Goal: Task Accomplishment & Management: Use online tool/utility

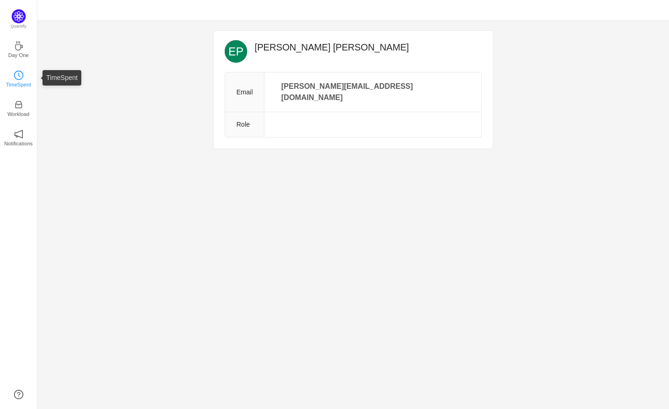
click at [22, 81] on p "TimeSpent" at bounding box center [18, 84] width 25 height 8
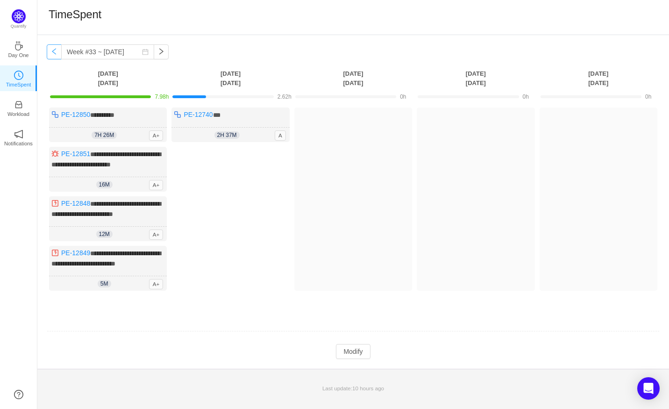
click at [52, 51] on button "button" at bounding box center [54, 51] width 15 height 15
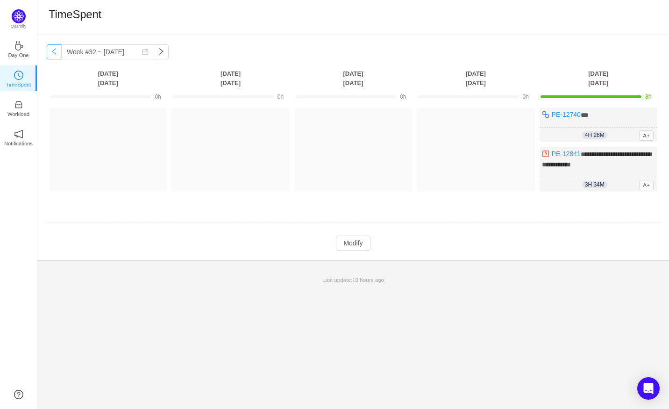
click at [52, 51] on button "button" at bounding box center [54, 51] width 15 height 15
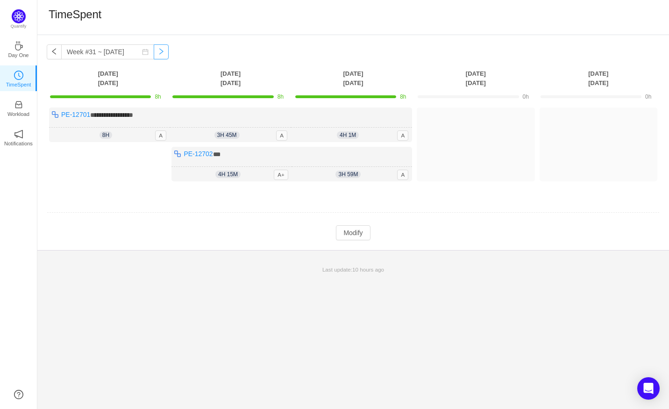
click at [154, 53] on button "button" at bounding box center [161, 51] width 15 height 15
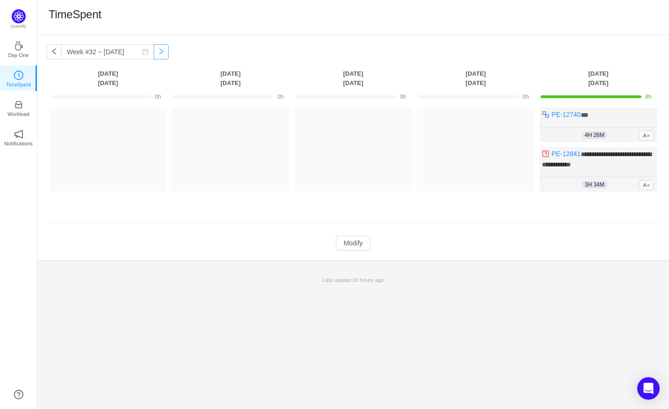
click at [154, 53] on button "button" at bounding box center [161, 51] width 15 height 15
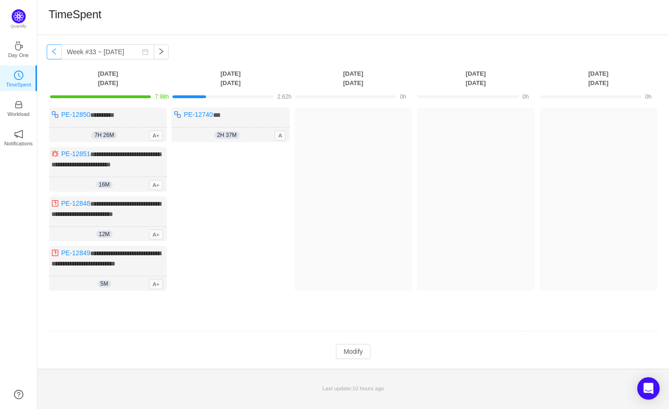
click at [53, 53] on button "button" at bounding box center [54, 51] width 15 height 15
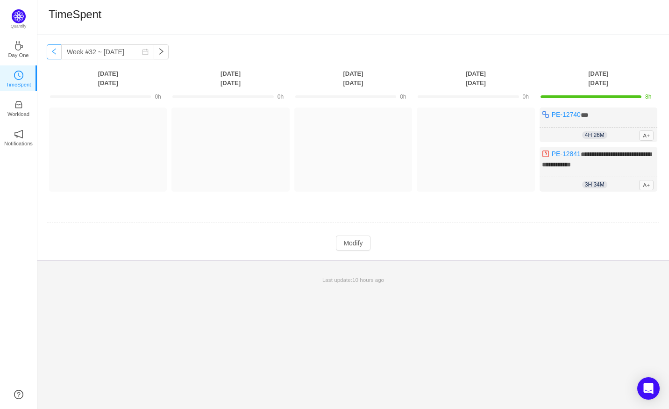
click at [53, 53] on button "button" at bounding box center [54, 51] width 15 height 15
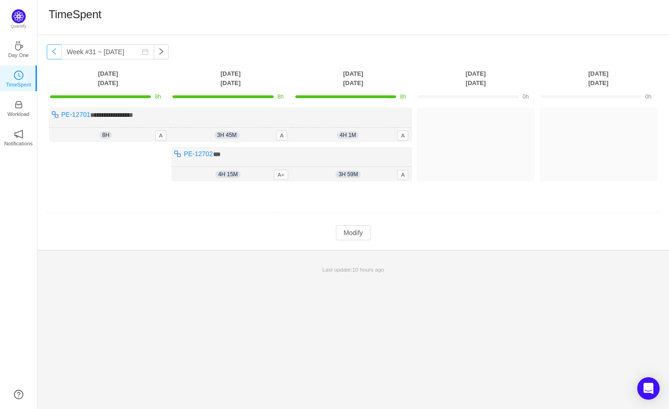
click at [53, 53] on button "button" at bounding box center [54, 51] width 15 height 15
type input "Week #30 ~ [DATE]"
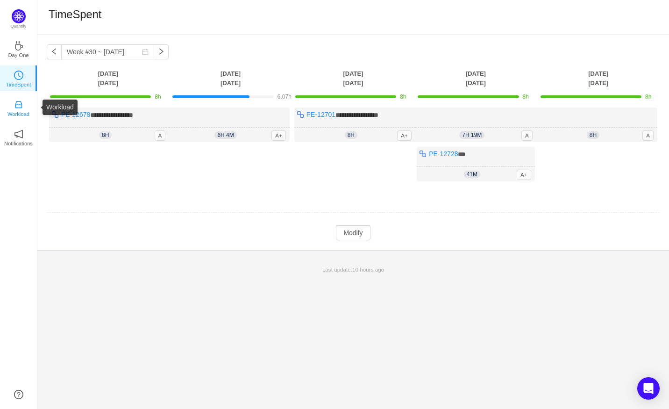
click at [23, 108] on link "Workload" at bounding box center [18, 107] width 9 height 9
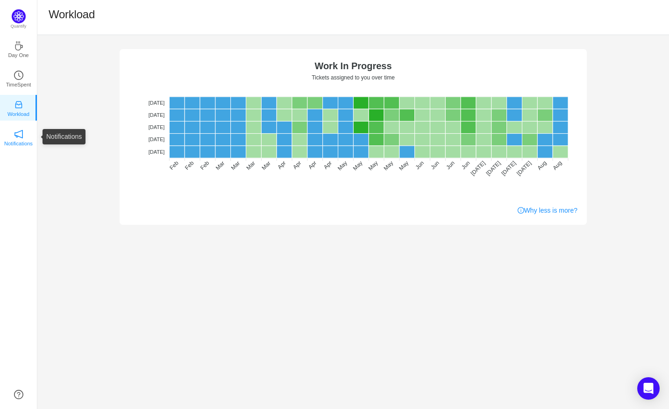
click at [21, 140] on p "Notifications" at bounding box center [18, 143] width 29 height 8
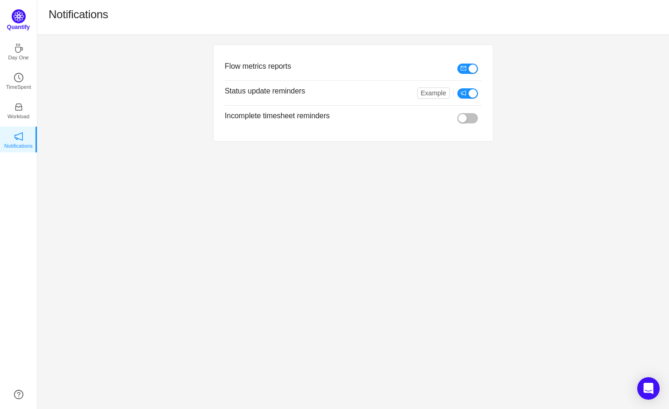
click at [17, 22] on img at bounding box center [19, 16] width 14 height 14
click at [28, 81] on p "TimeSpent" at bounding box center [18, 84] width 25 height 8
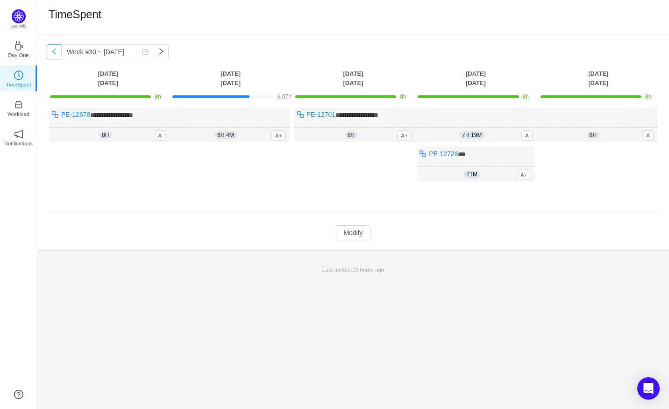
click at [52, 52] on button "button" at bounding box center [54, 51] width 15 height 15
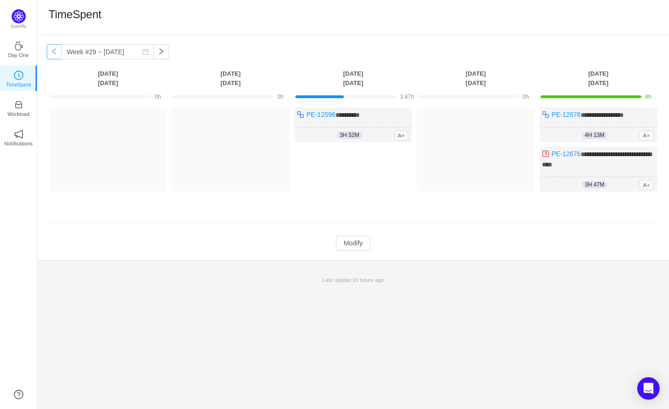
click at [52, 52] on button "button" at bounding box center [54, 51] width 15 height 15
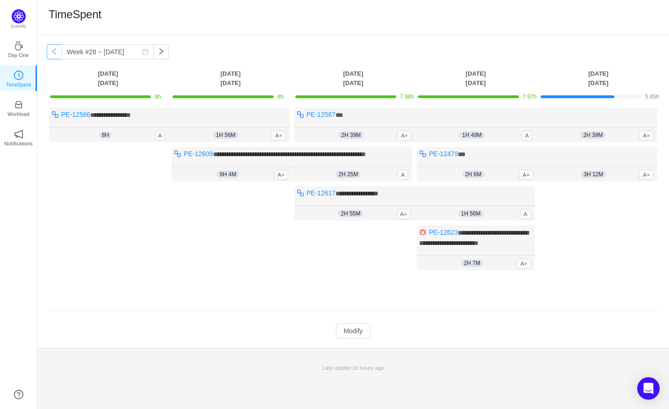
click at [51, 52] on button "button" at bounding box center [54, 51] width 15 height 15
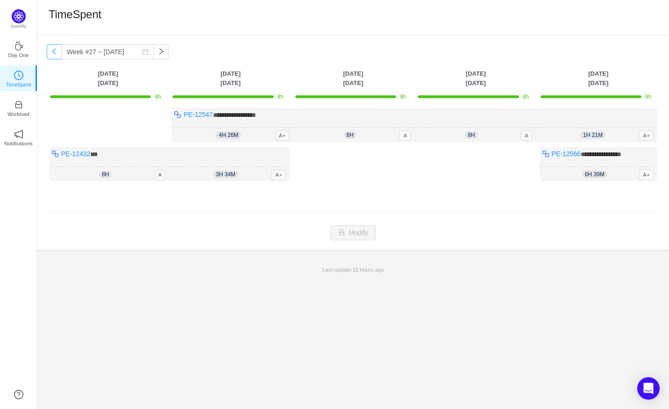
click at [51, 52] on button "button" at bounding box center [54, 51] width 15 height 15
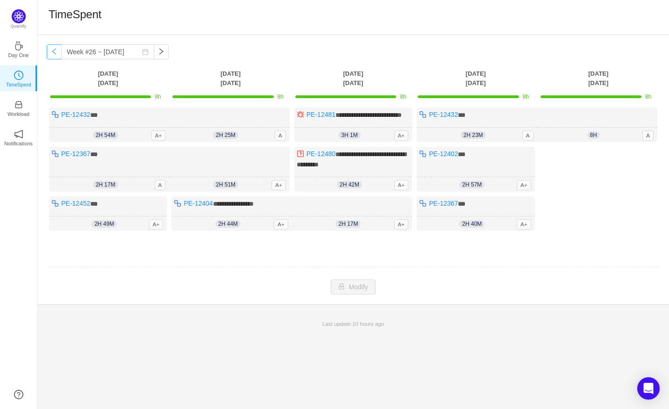
click at [51, 52] on button "button" at bounding box center [54, 51] width 15 height 15
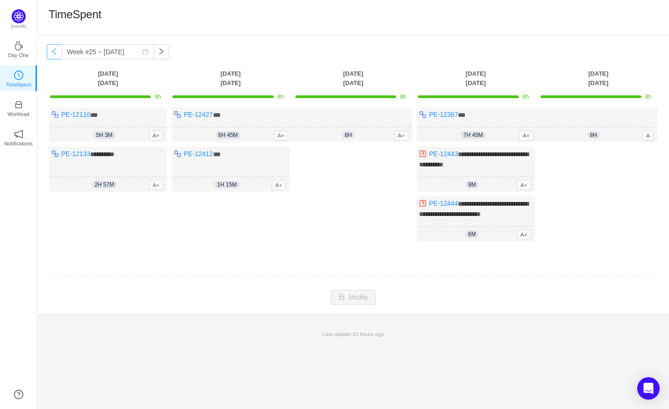
click at [50, 52] on button "button" at bounding box center [54, 51] width 15 height 15
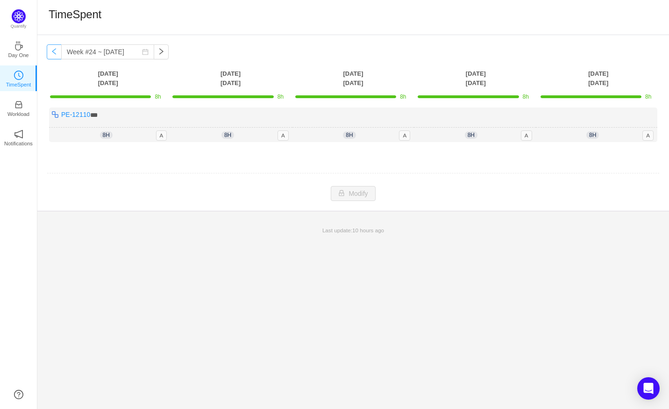
click at [50, 52] on button "button" at bounding box center [54, 51] width 15 height 15
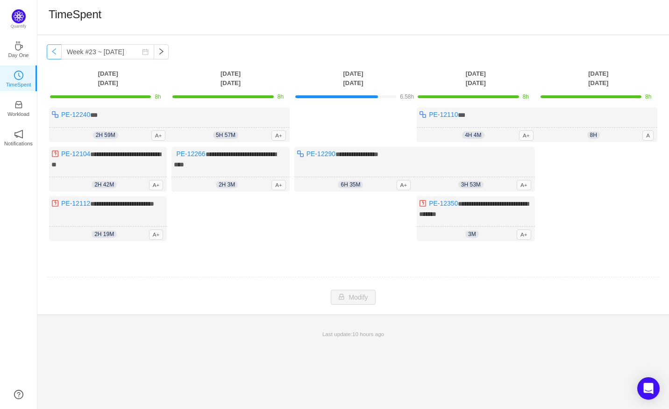
click at [56, 52] on button "button" at bounding box center [54, 51] width 15 height 15
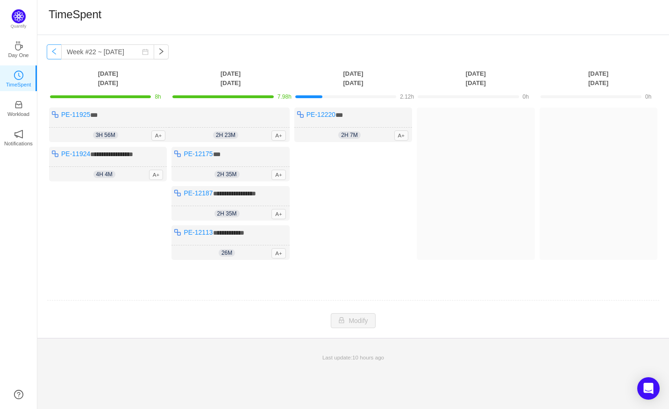
click at [56, 52] on button "button" at bounding box center [54, 51] width 15 height 15
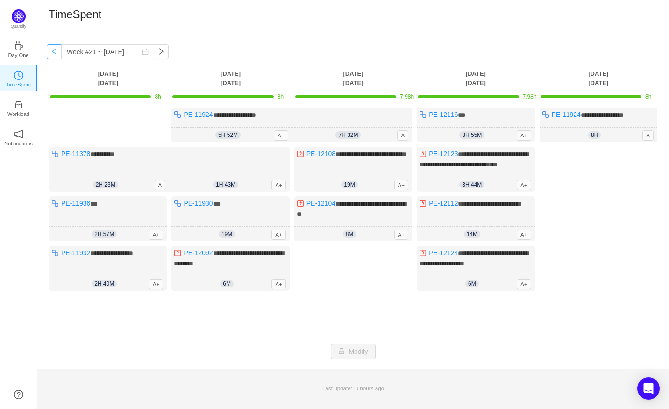
click at [52, 51] on button "button" at bounding box center [54, 51] width 15 height 15
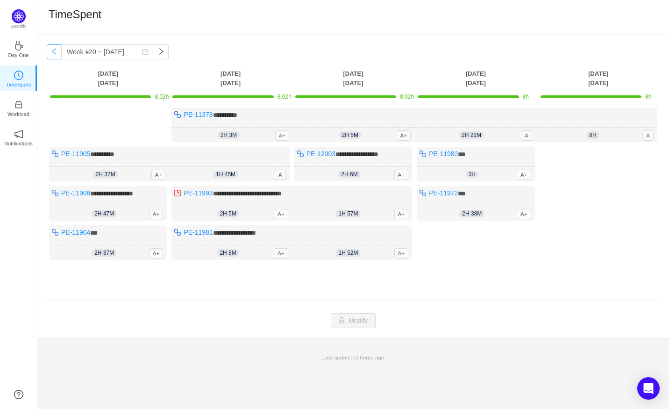
click at [52, 51] on button "button" at bounding box center [54, 51] width 15 height 15
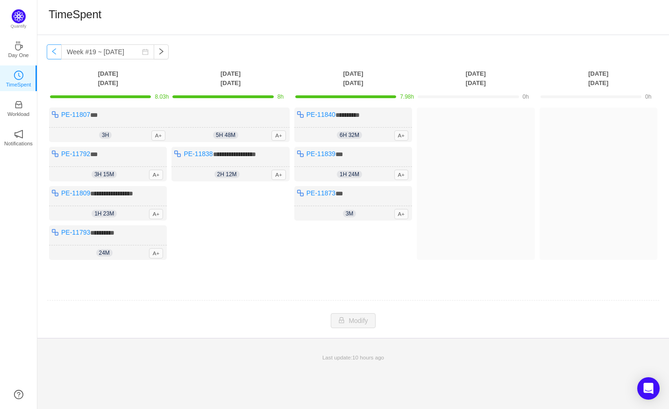
click at [52, 51] on button "button" at bounding box center [54, 51] width 15 height 15
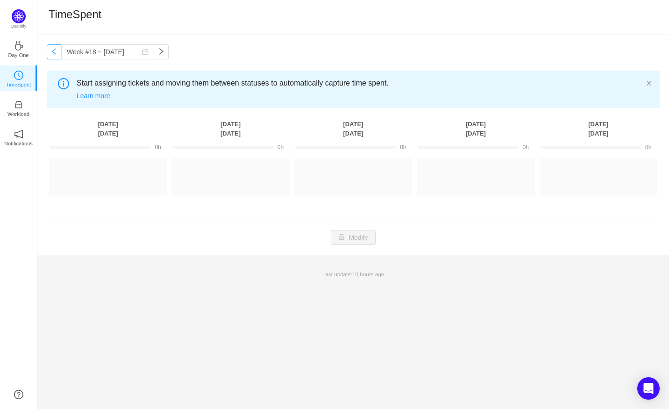
click at [52, 51] on button "button" at bounding box center [54, 51] width 15 height 15
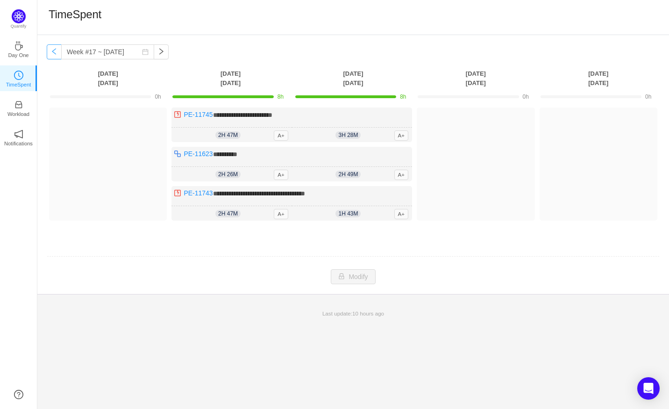
click at [52, 51] on button "button" at bounding box center [54, 51] width 15 height 15
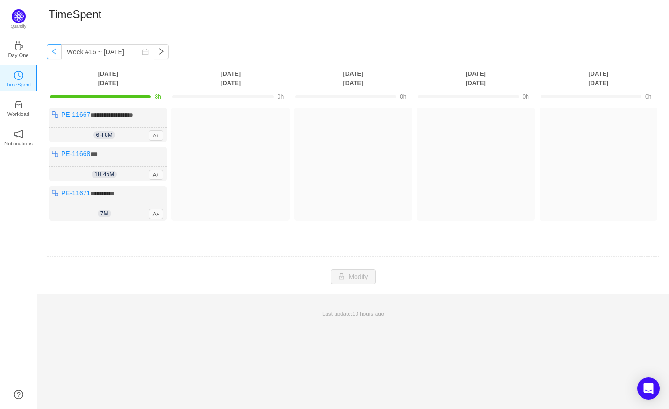
click at [52, 51] on button "button" at bounding box center [54, 51] width 15 height 15
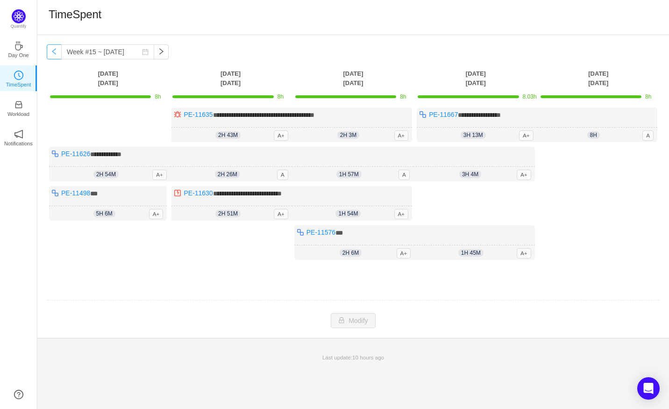
click at [52, 51] on button "button" at bounding box center [54, 51] width 15 height 15
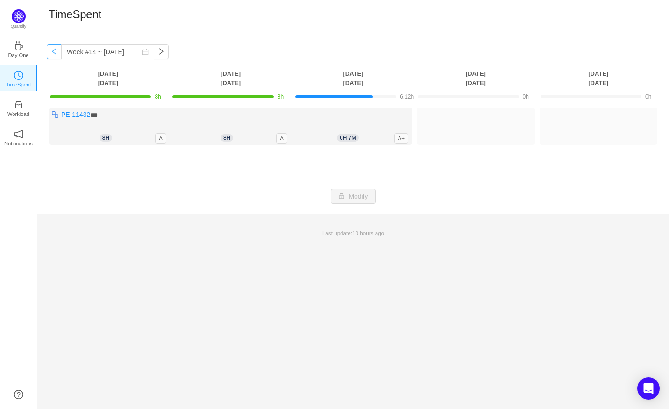
click at [52, 51] on button "button" at bounding box center [54, 51] width 15 height 15
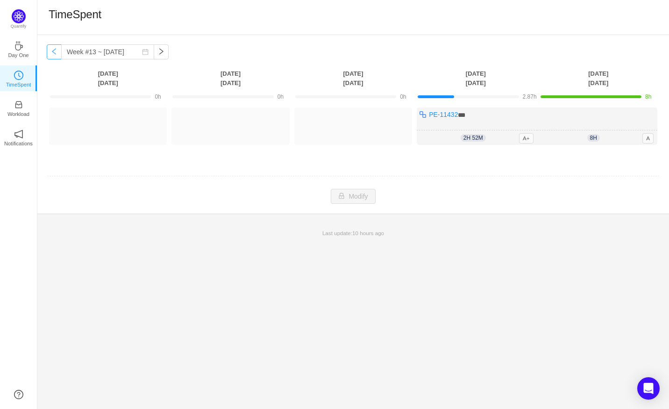
click at [52, 51] on button "button" at bounding box center [54, 51] width 15 height 15
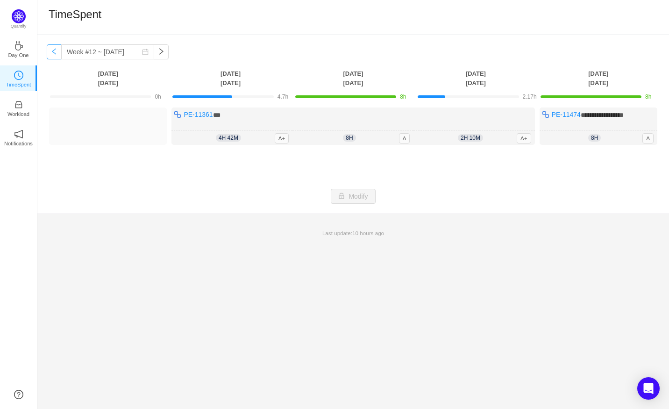
click at [52, 51] on button "button" at bounding box center [54, 51] width 15 height 15
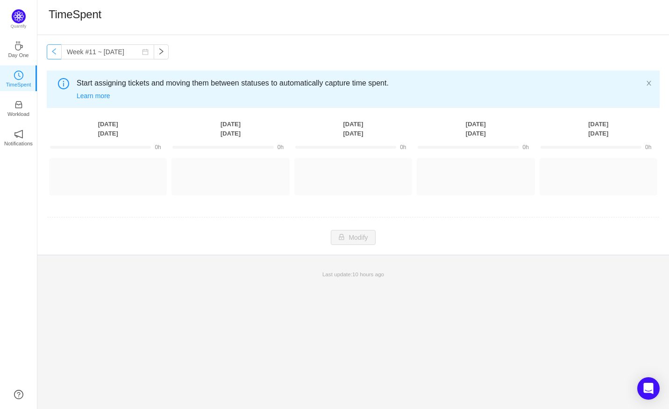
click at [52, 51] on button "button" at bounding box center [54, 51] width 15 height 15
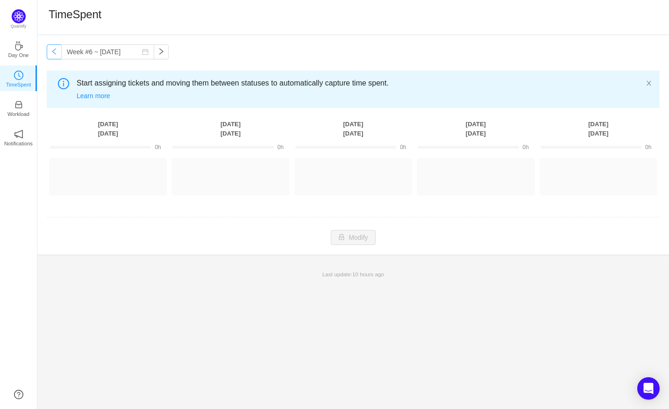
click at [52, 51] on button "button" at bounding box center [54, 51] width 15 height 15
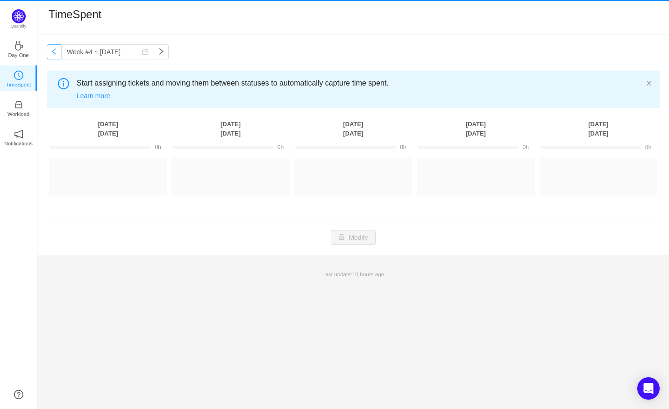
click at [52, 51] on button "button" at bounding box center [54, 51] width 15 height 15
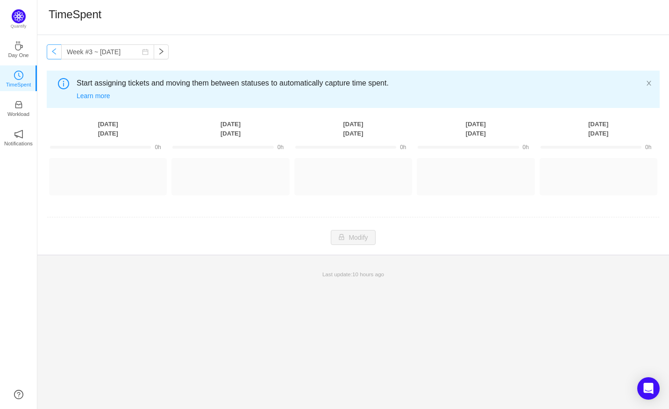
click at [52, 51] on button "button" at bounding box center [54, 51] width 15 height 15
type input "Week #1 ~ [DATE]"
